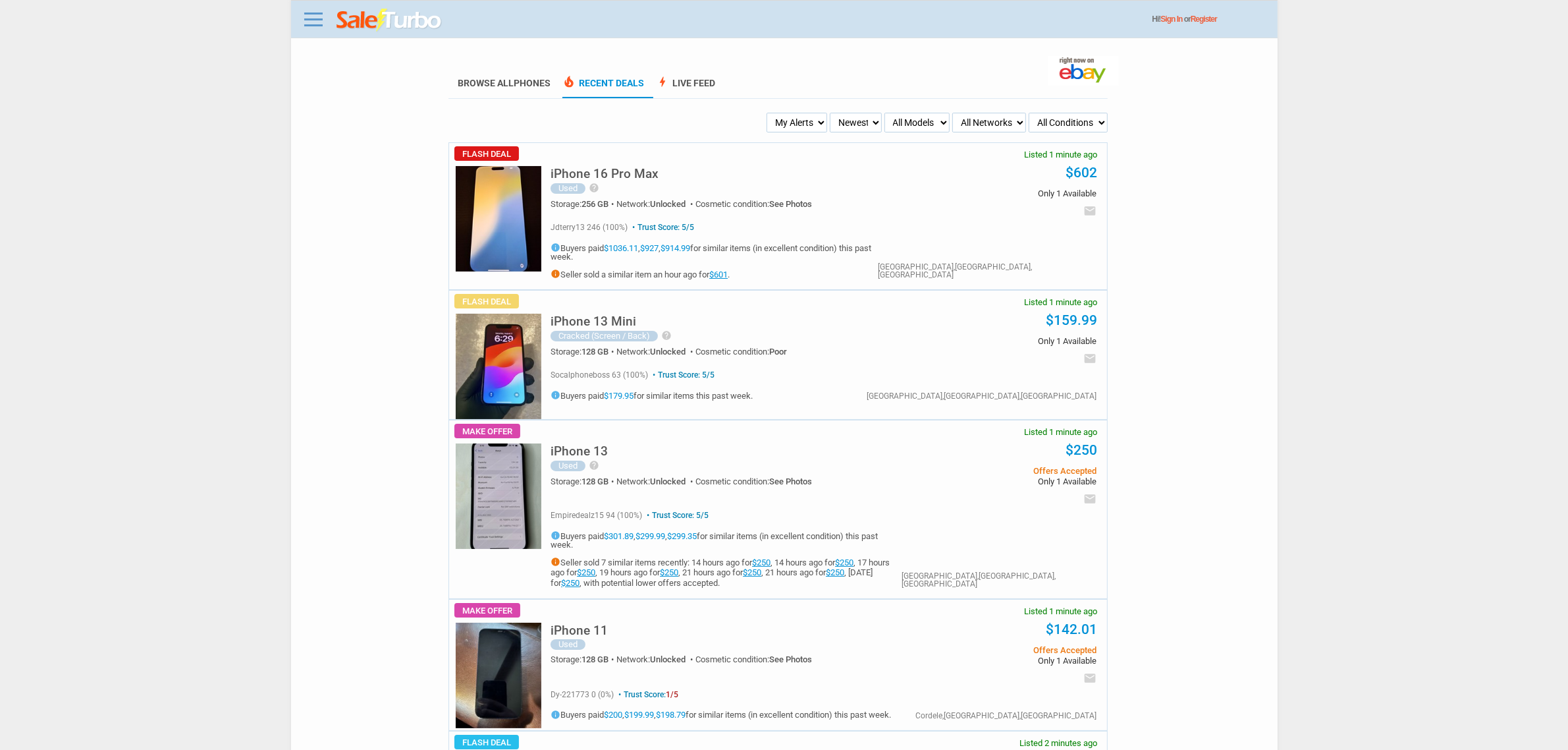
click at [647, 173] on h5 "iPhone 16 Pro Max" at bounding box center [604, 174] width 108 height 13
click at [479, 206] on img at bounding box center [499, 218] width 86 height 105
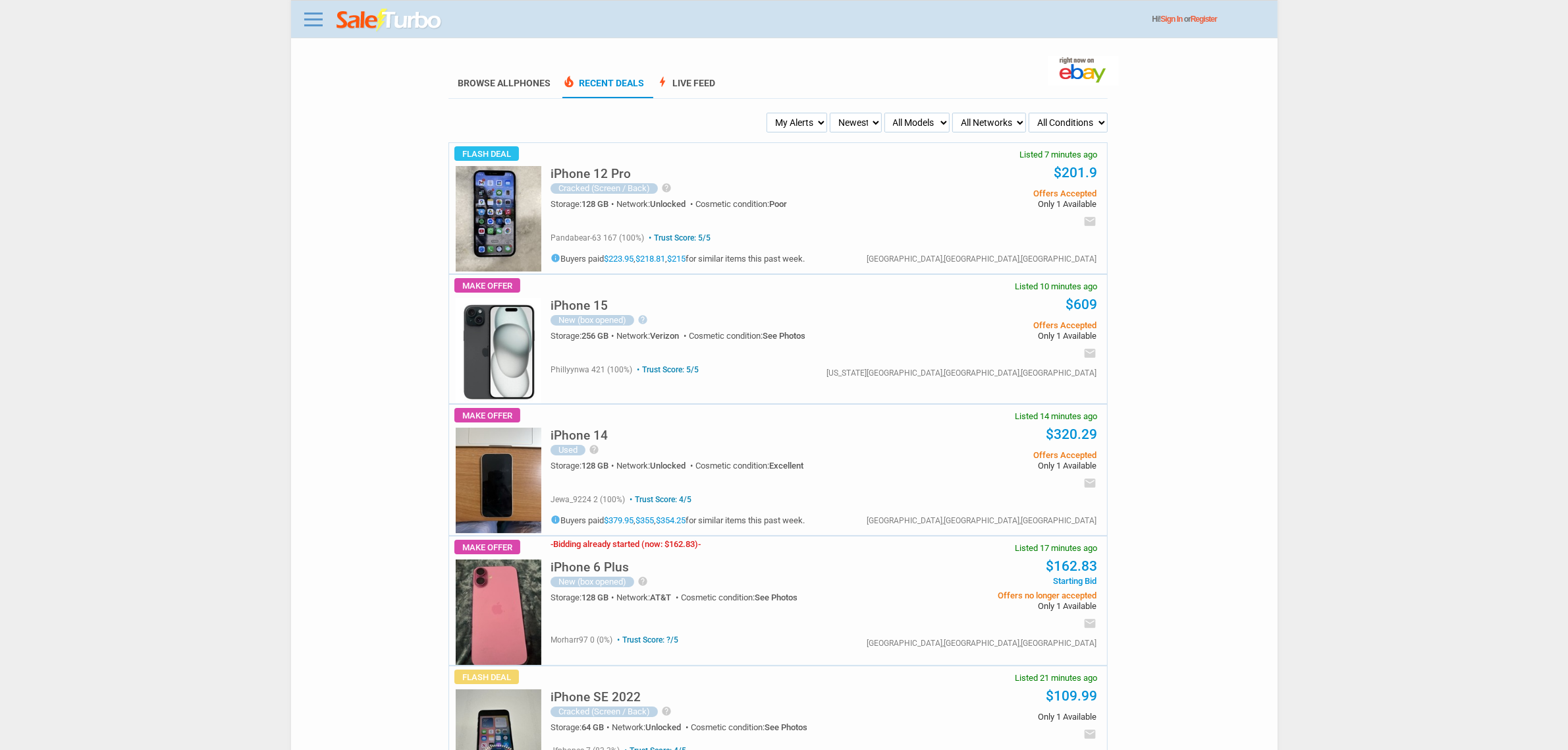
click at [873, 95] on ul "Browse All Phones local_fire_department Recent Deals bolt Live Feed" at bounding box center [778, 83] width 659 height 29
click at [831, 119] on select "Newest Oldest Sold Fastest Savvy Buyers Price (Low - High) Price (High - Low)" at bounding box center [855, 122] width 51 height 19
click at [818, 124] on select "My Alerts All Deals BIN Only w/ Offers Only" at bounding box center [797, 122] width 61 height 19
select select "flash_bin"
click at [768, 113] on select "My Alerts All Deals BIN Only w/ Offers Only" at bounding box center [797, 122] width 61 height 19
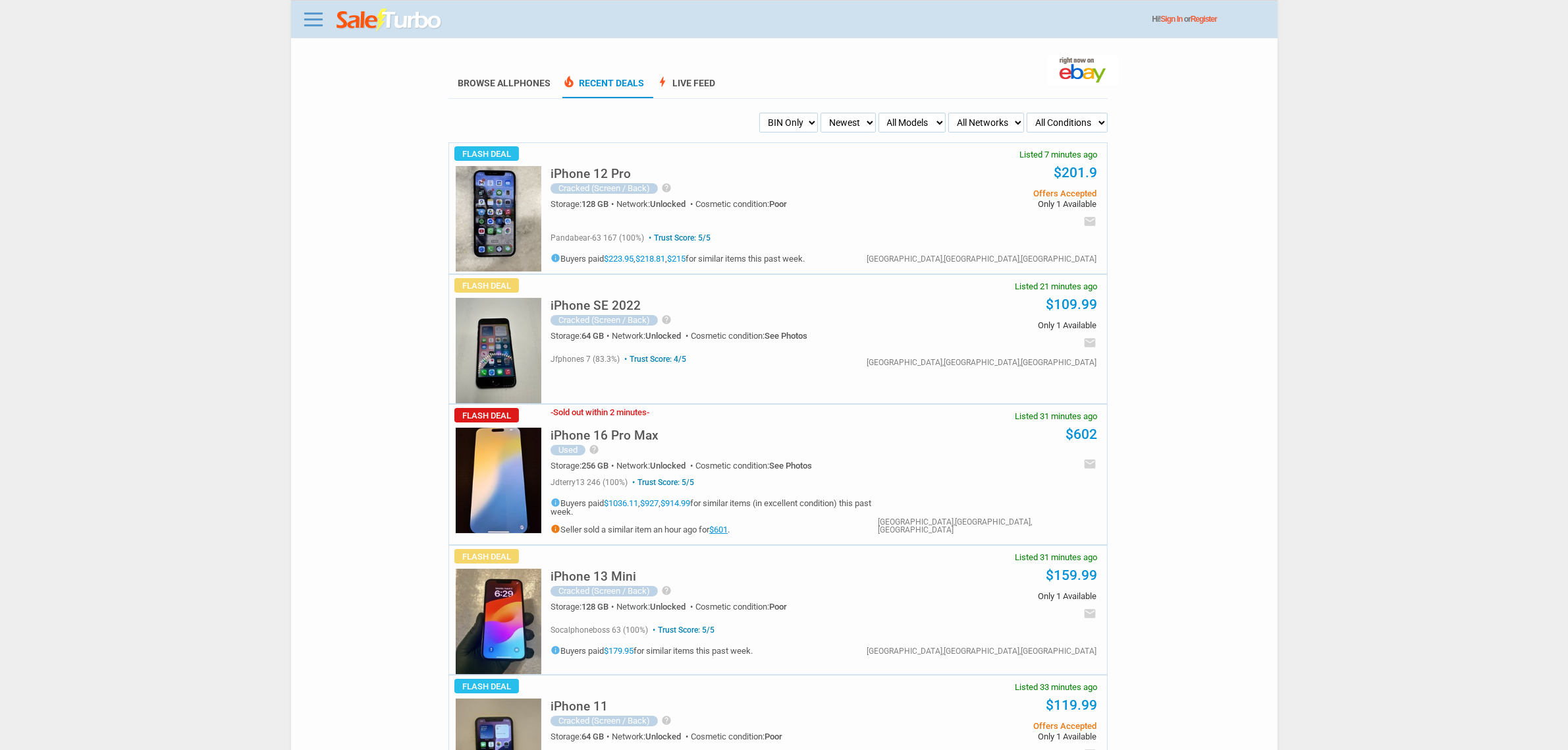
click at [718, 528] on link "$601" at bounding box center [719, 529] width 19 height 10
click at [790, 128] on select "My Alerts All Deals BIN Only w/ Offers Only" at bounding box center [789, 122] width 59 height 19
select select "flash_offers"
click at [759, 113] on select "My Alerts All Deals BIN Only w/ Offers Only" at bounding box center [789, 122] width 59 height 19
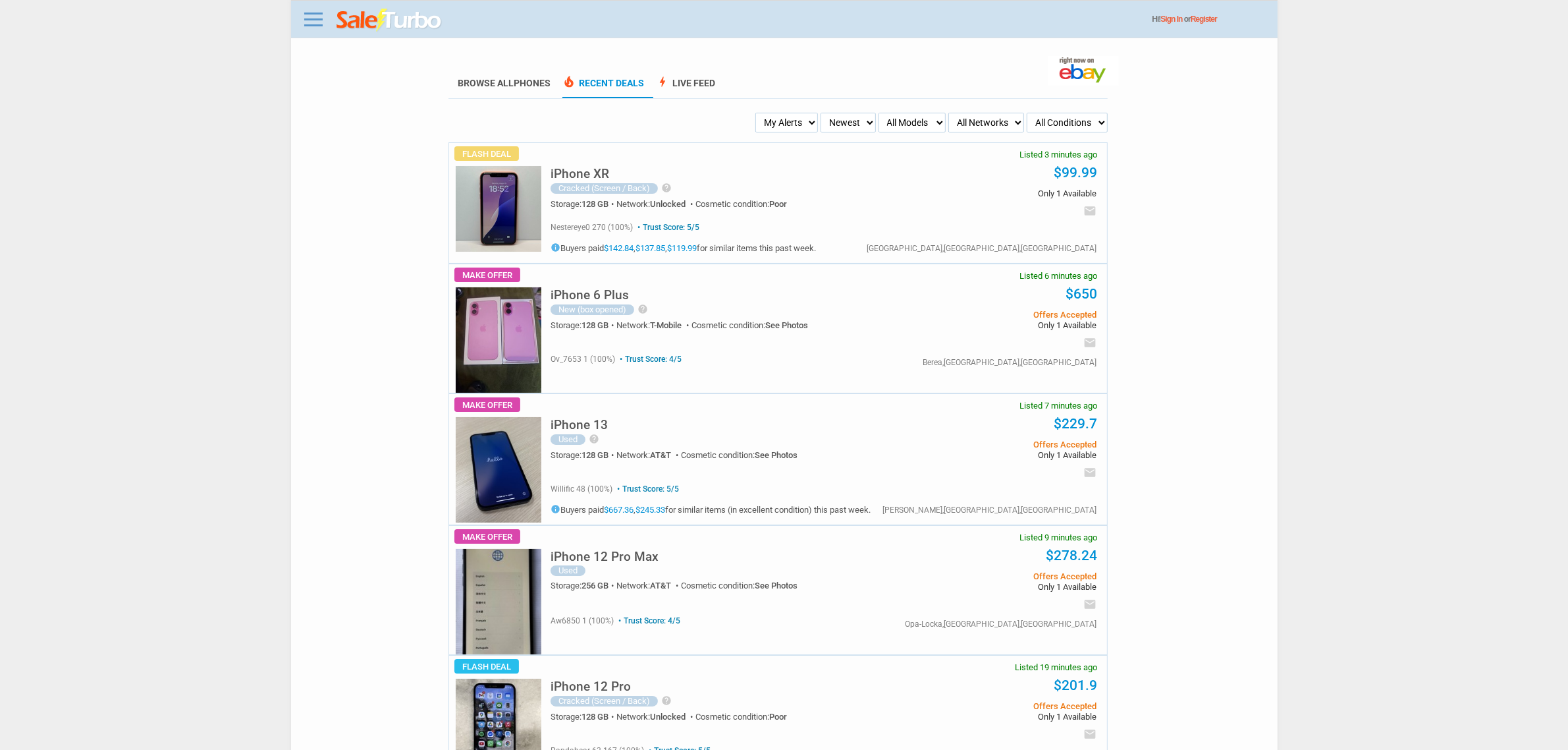
click at [876, 122] on ul "My Alerts All Deals BIN Only w/ Offers Only Newest Oldest Sold Fastest Savvy Bu…" at bounding box center [778, 122] width 660 height 19
click at [864, 98] on section "Browse All Phones local_fire_department Recent Deals bolt Live Feed" at bounding box center [778, 76] width 659 height 46
click at [864, 119] on select "Newest Oldest Sold Fastest Savvy Buyers Price (Low - High) Price (High - Low)" at bounding box center [848, 122] width 55 height 19
click at [769, 123] on select "My Alerts All Deals BIN Only w/ Offers Only" at bounding box center [787, 122] width 62 height 19
select select "flash_bin"
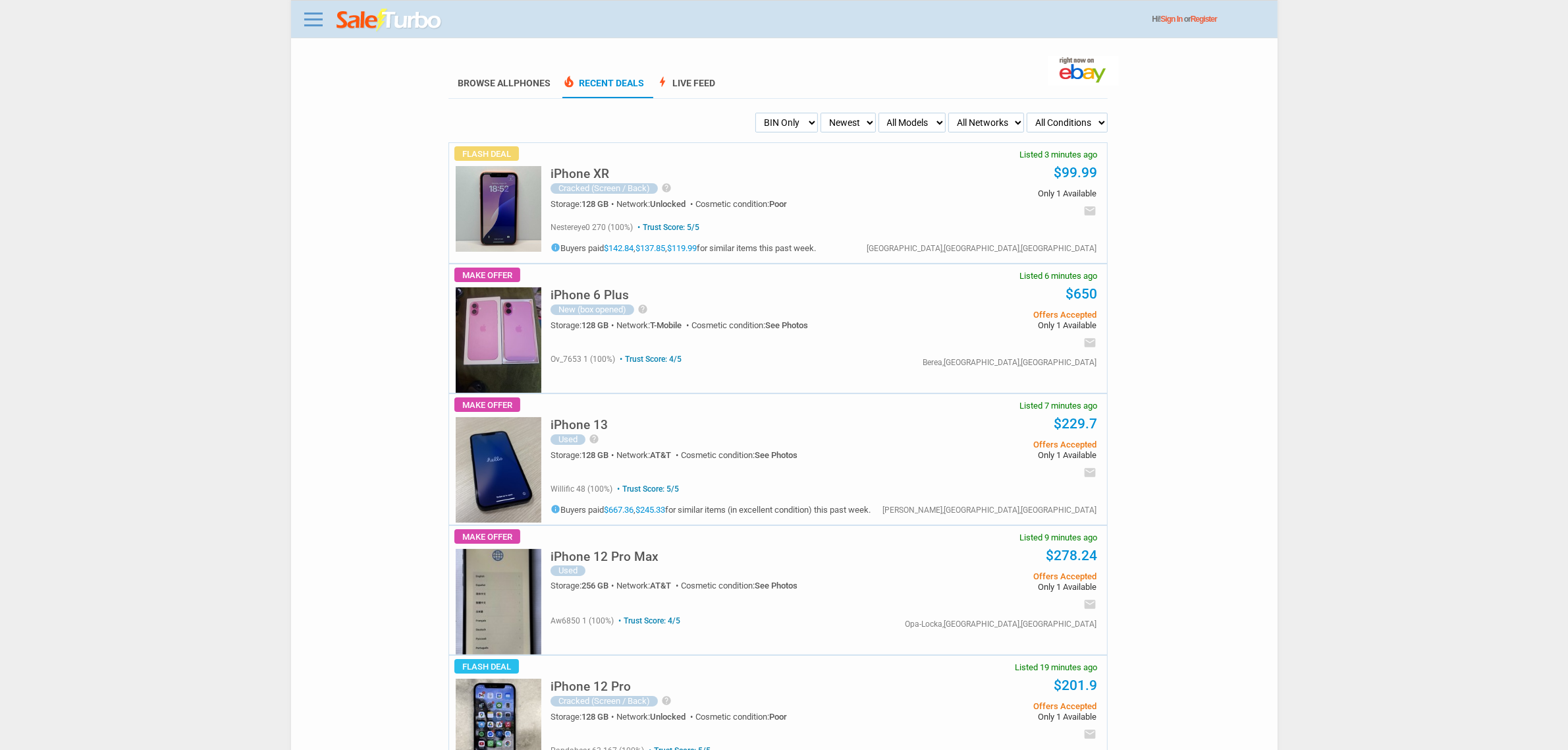
click at [759, 113] on select "My Alerts All Deals BIN Only w/ Offers Only" at bounding box center [787, 122] width 62 height 19
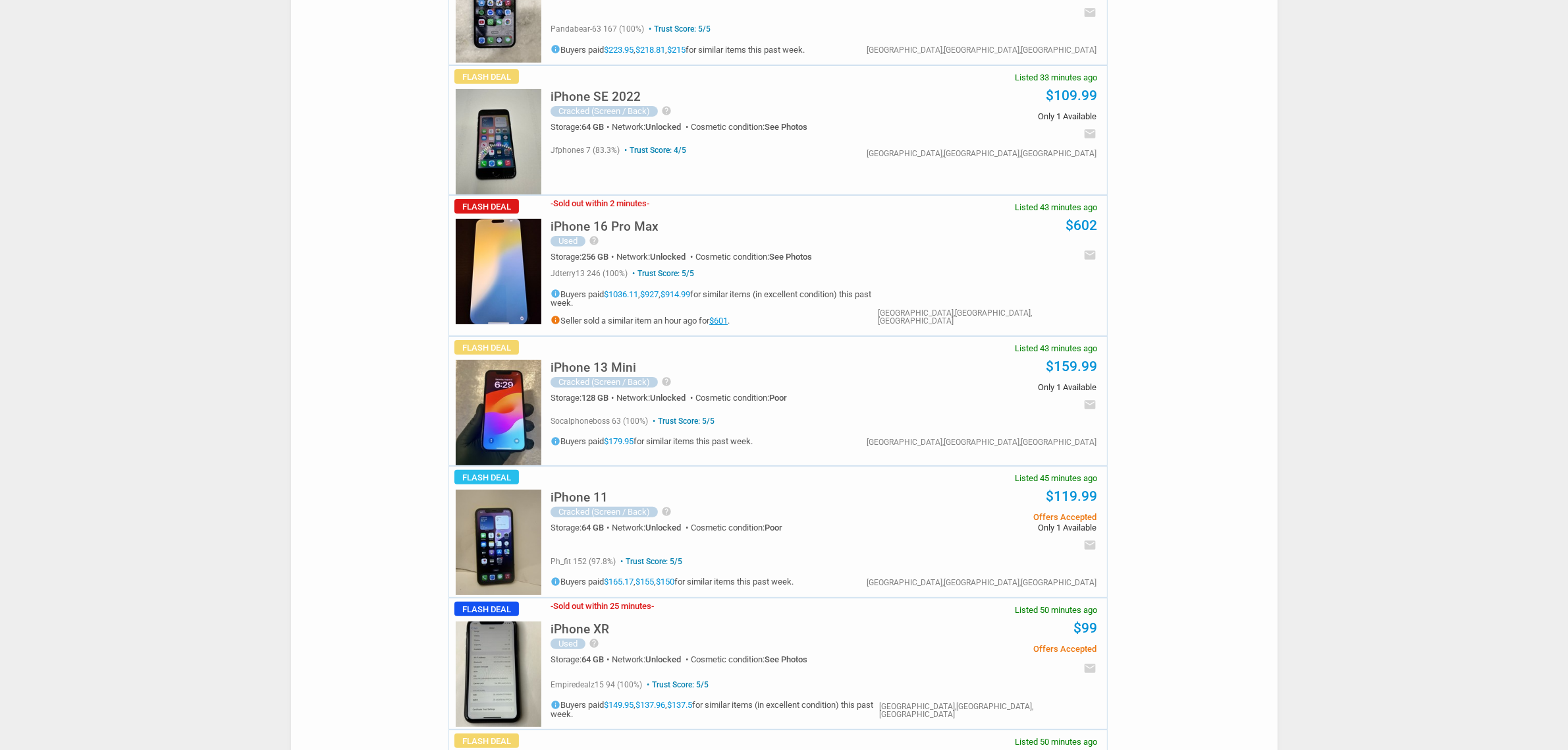
scroll to position [494, 0]
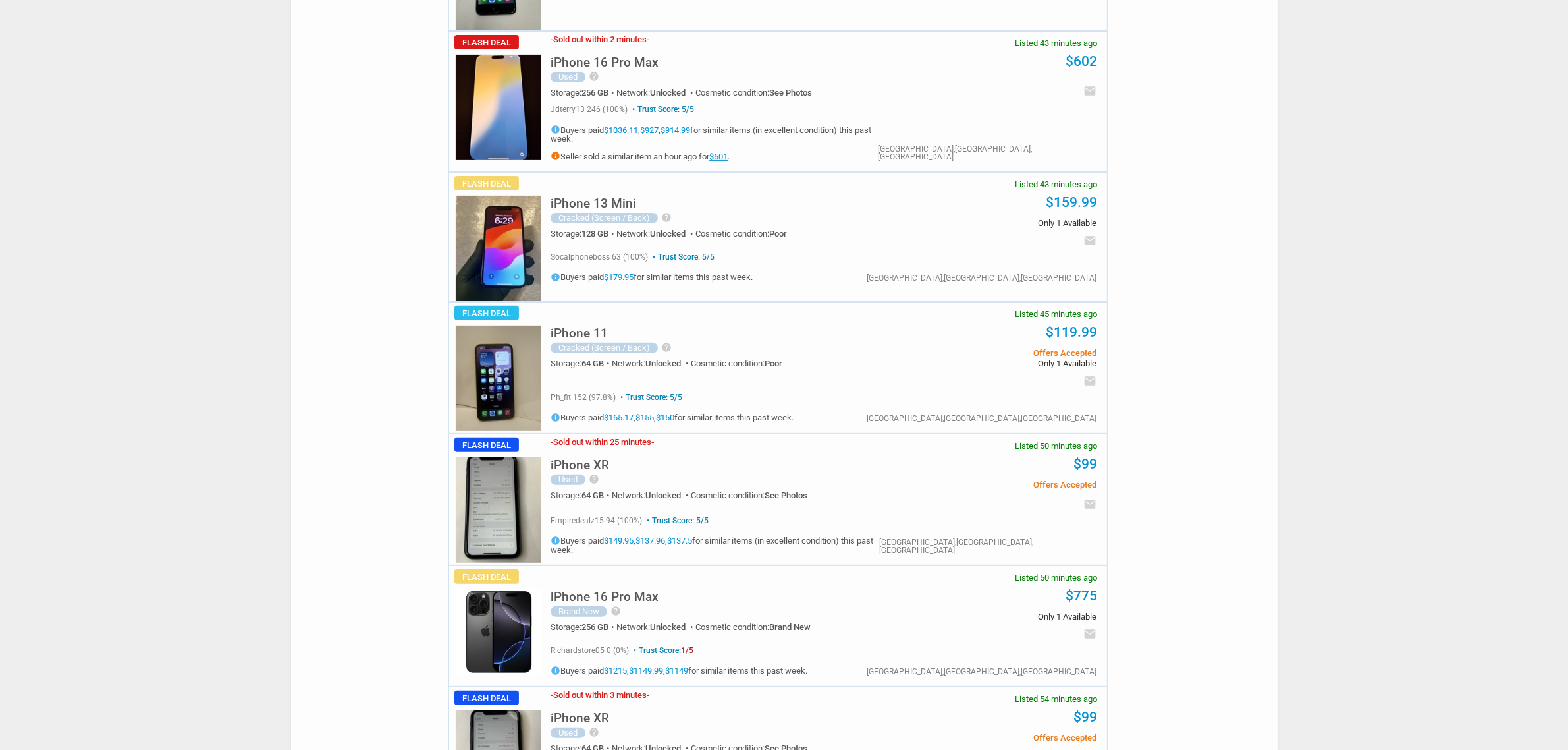
click at [723, 152] on link "$601" at bounding box center [719, 157] width 19 height 10
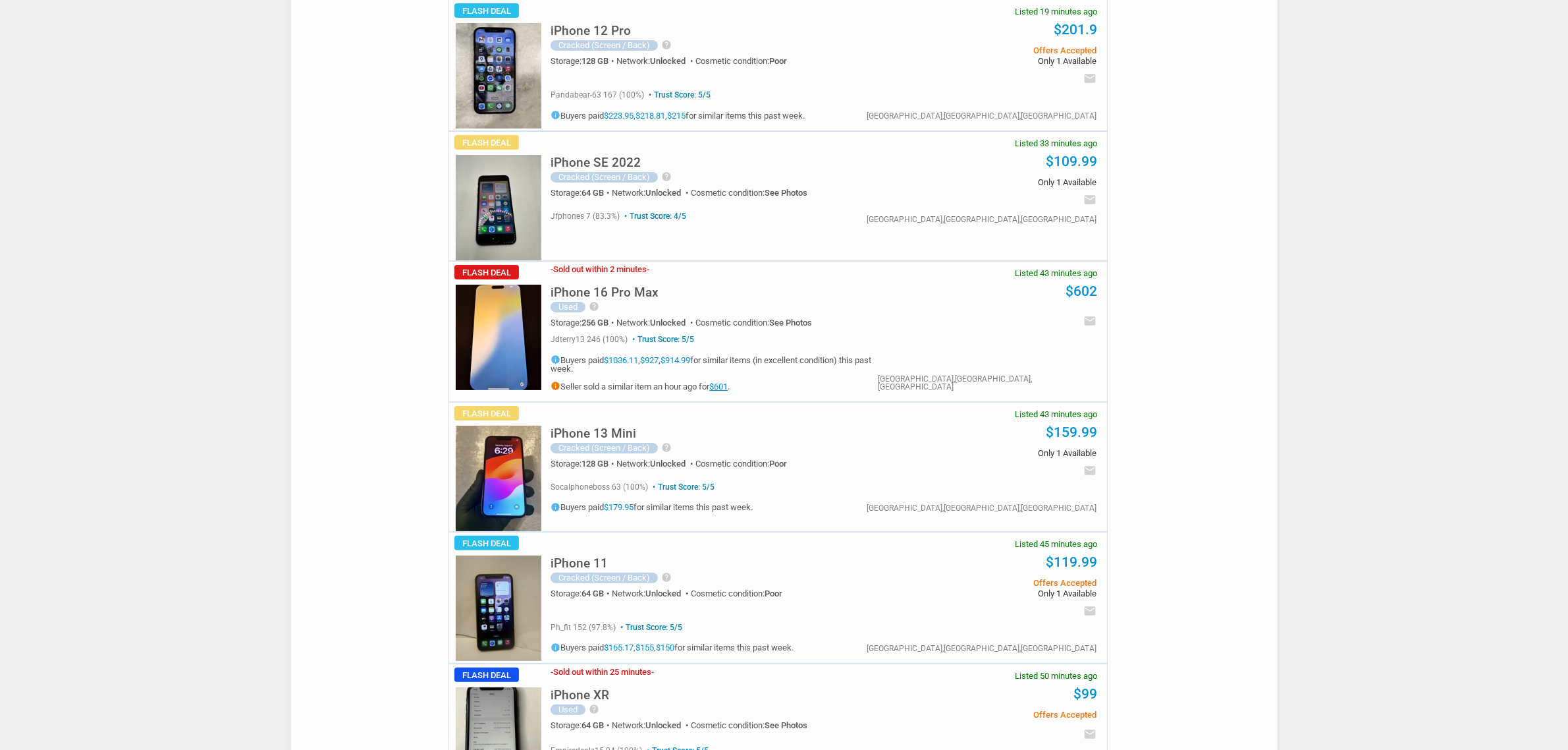
scroll to position [247, 0]
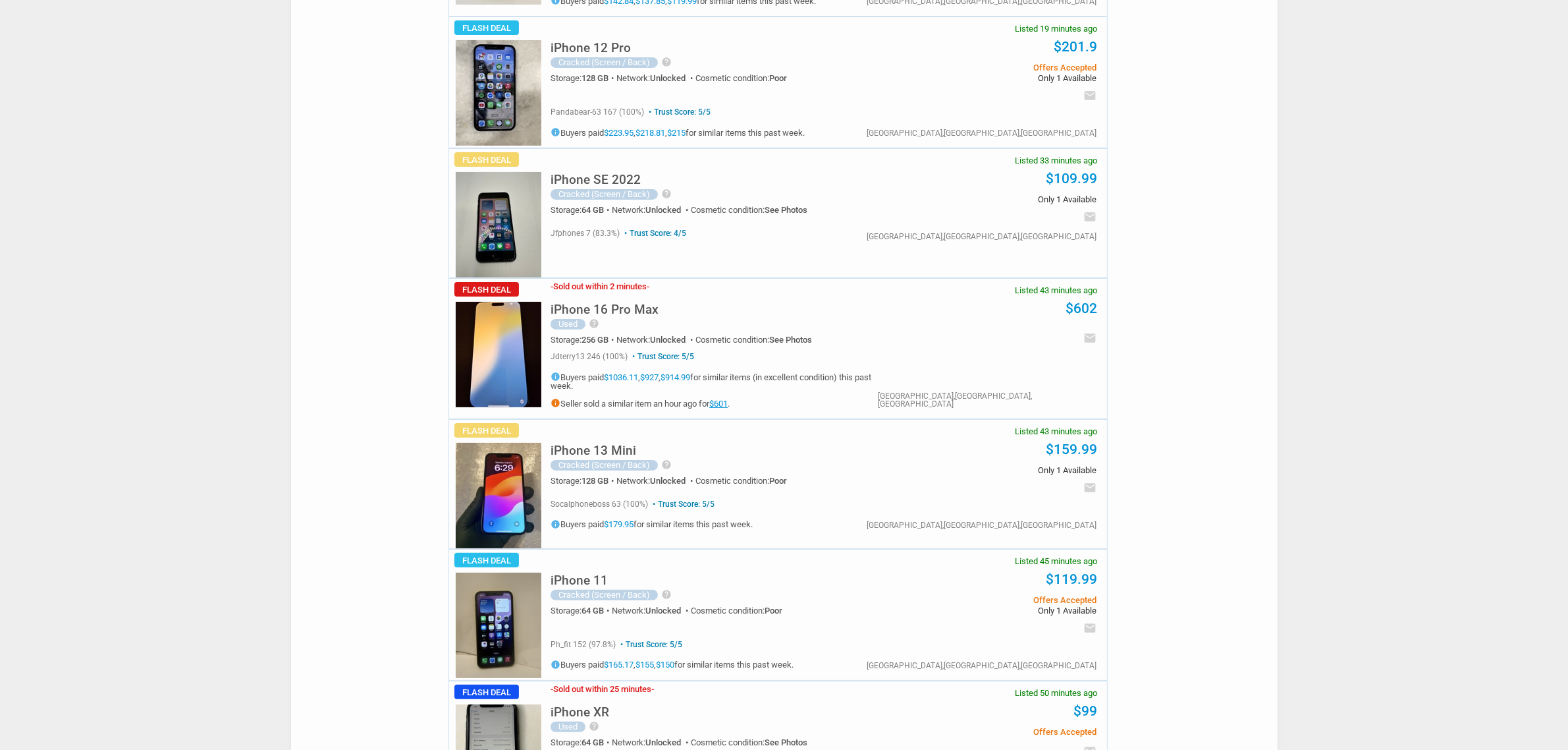
click at [495, 354] on img at bounding box center [499, 354] width 86 height 105
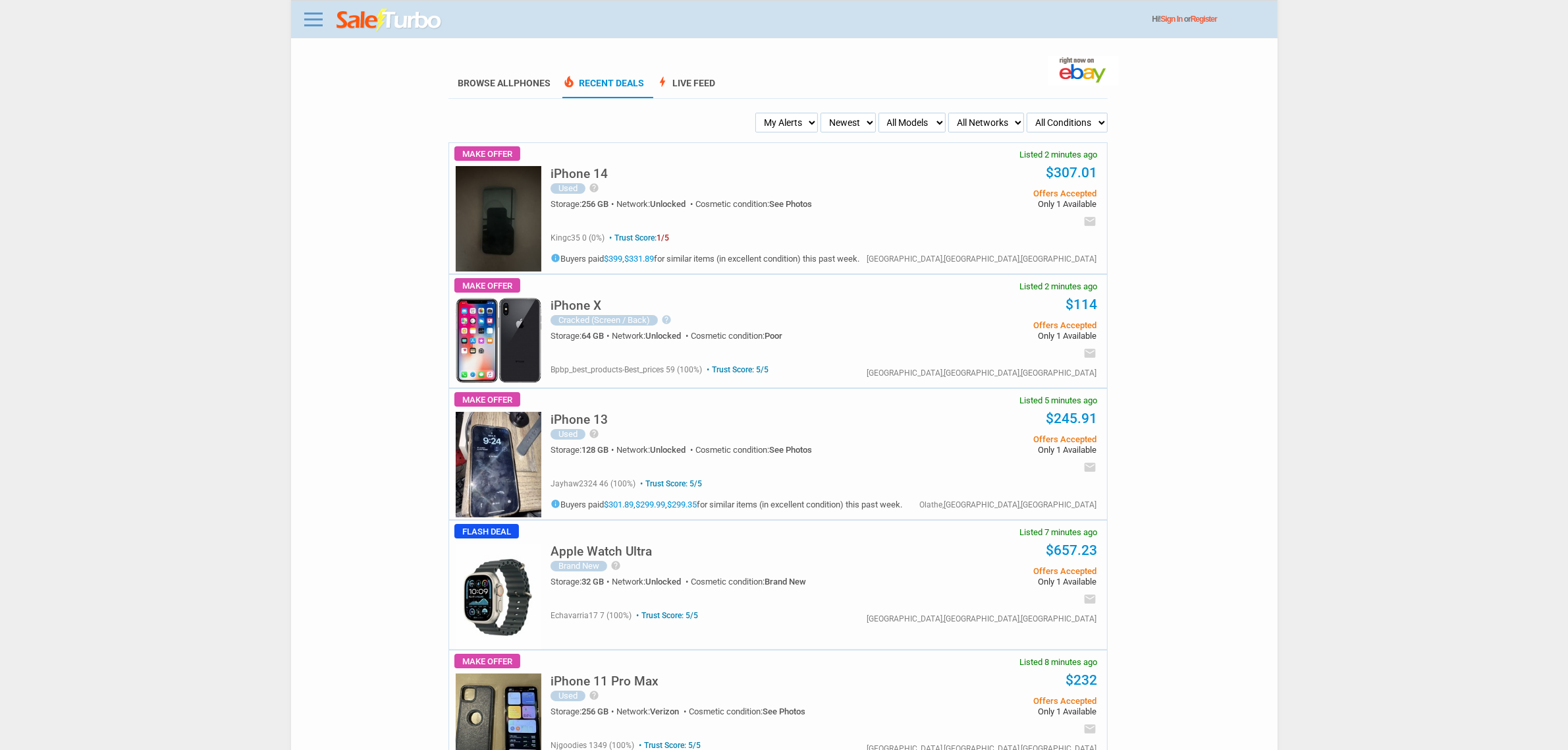
click at [798, 122] on select "My Alerts All Deals BIN Only w/ Offers Only" at bounding box center [787, 122] width 62 height 19
select select "flash_bin"
click at [759, 113] on select "My Alerts All Deals BIN Only w/ Offers Only" at bounding box center [787, 122] width 62 height 19
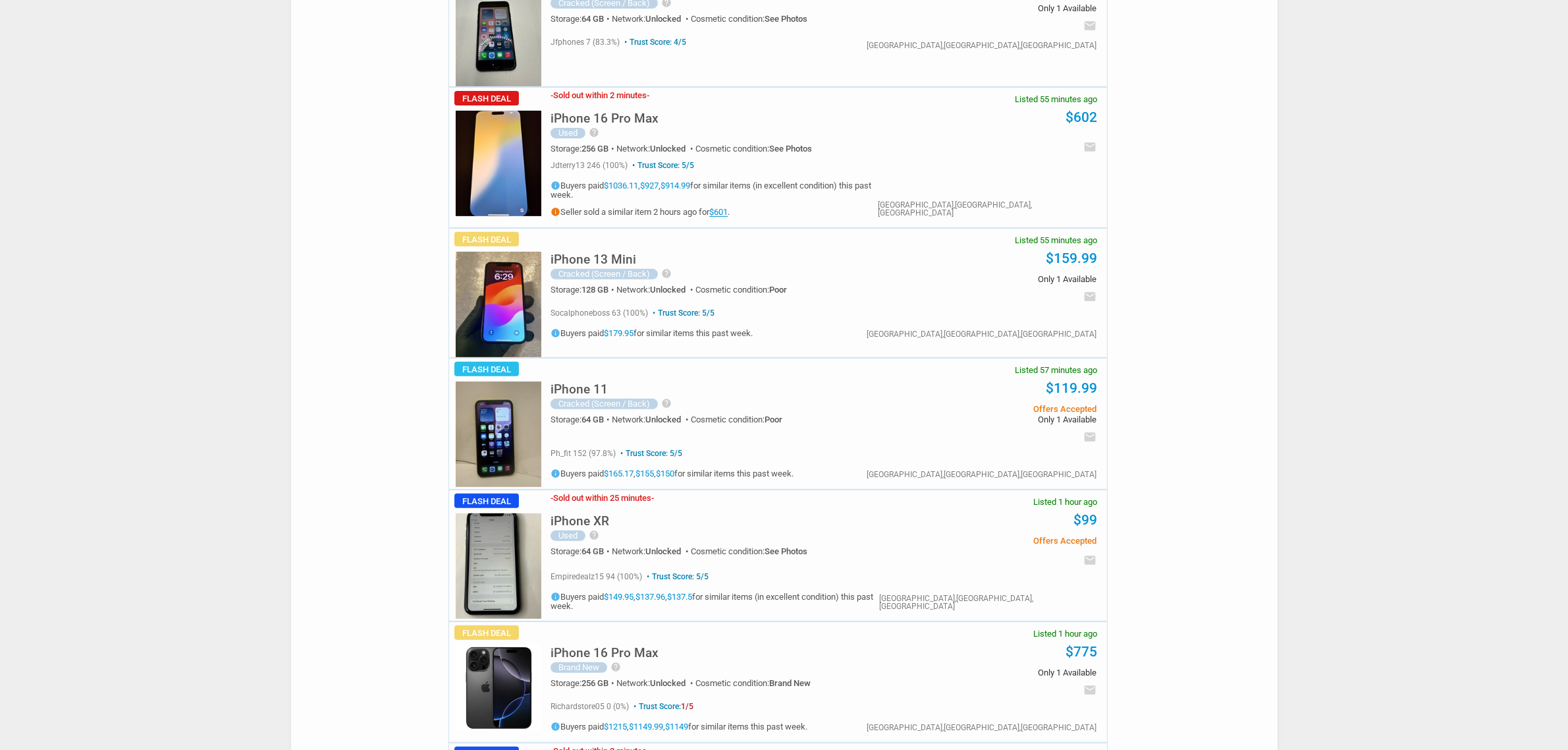
scroll to position [906, 0]
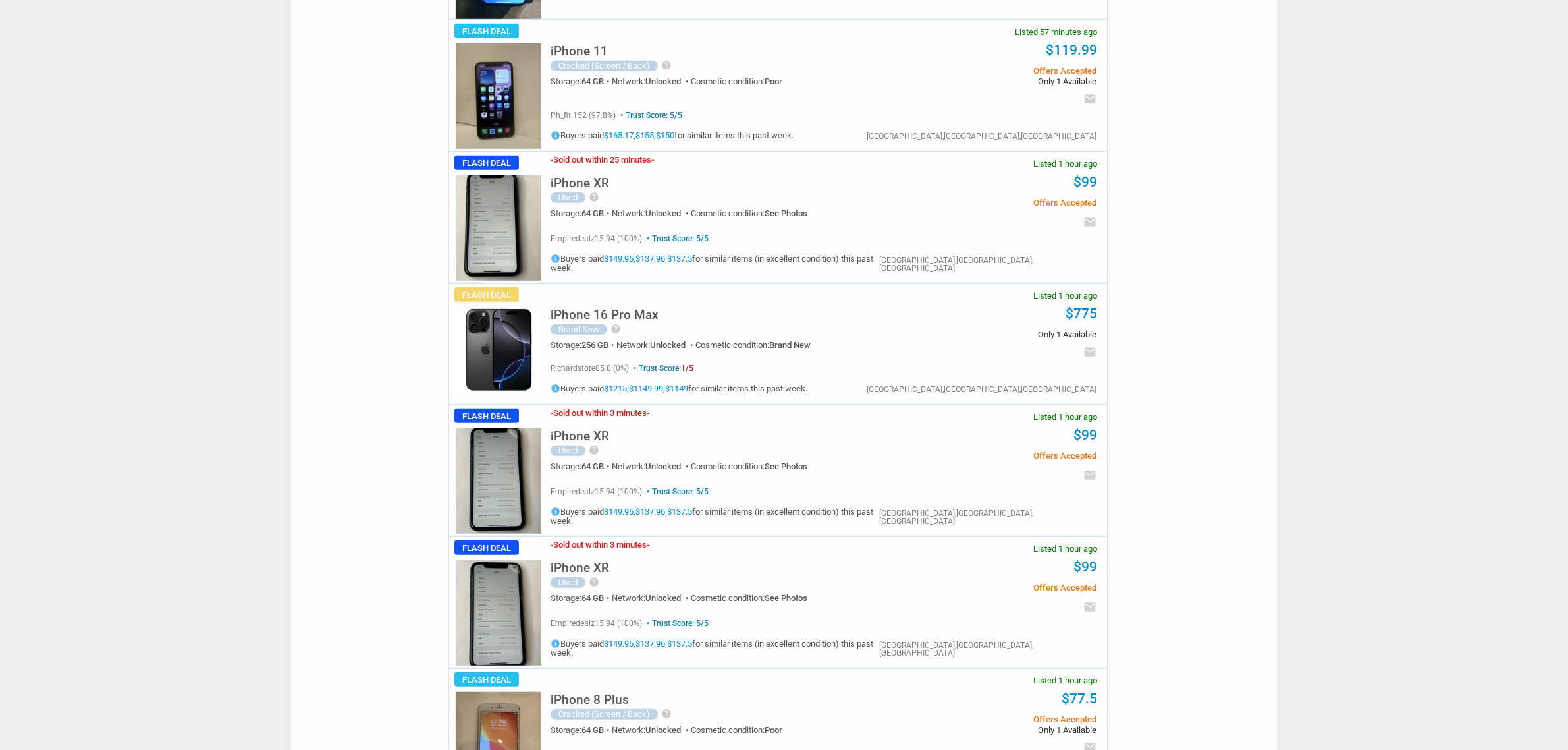
click at [621, 308] on h5 "iPhone 16 Pro Max" at bounding box center [604, 314] width 108 height 13
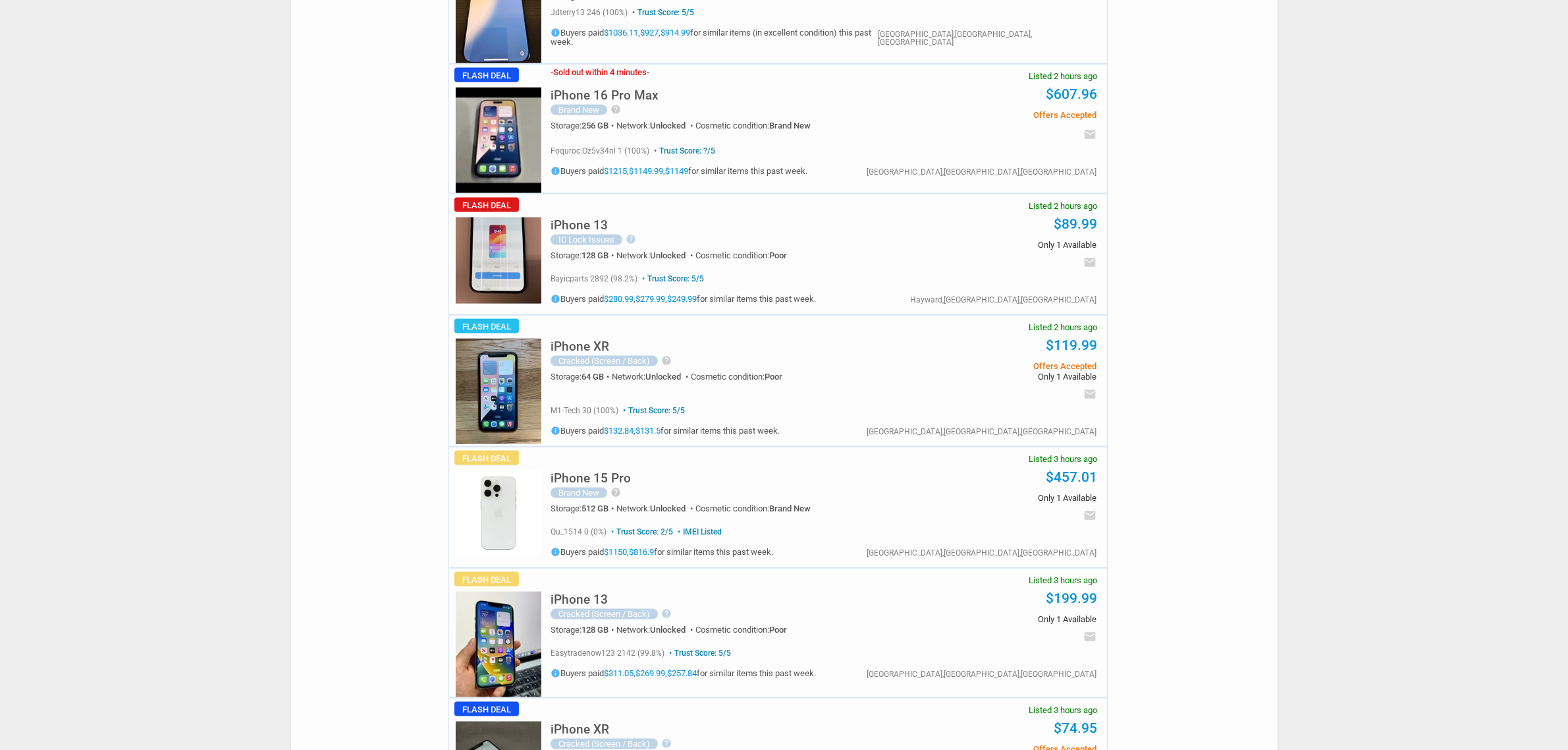
scroll to position [2306, 0]
